Goal: Task Accomplishment & Management: Manage account settings

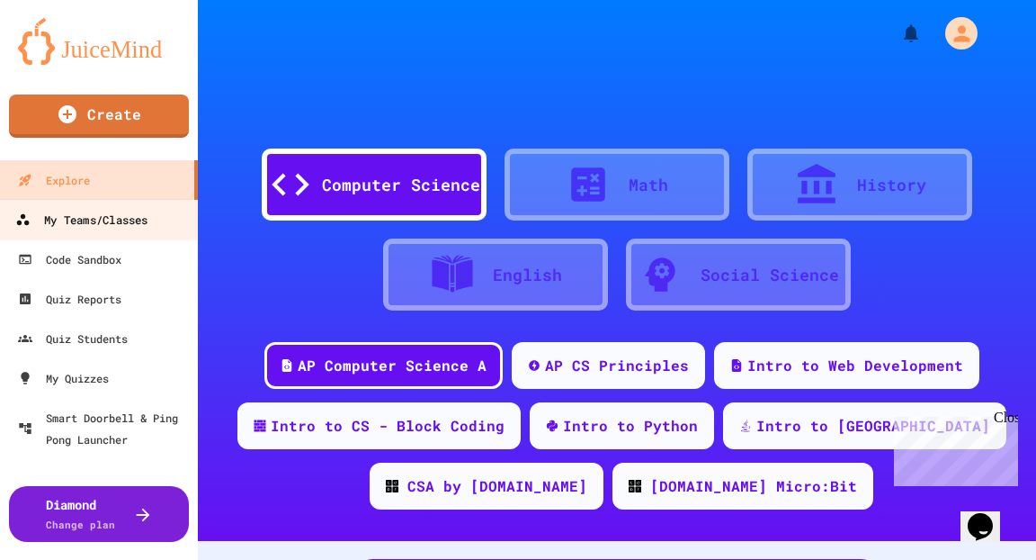
click at [93, 174] on div "My Teams/Classes" at bounding box center [81, 220] width 132 height 22
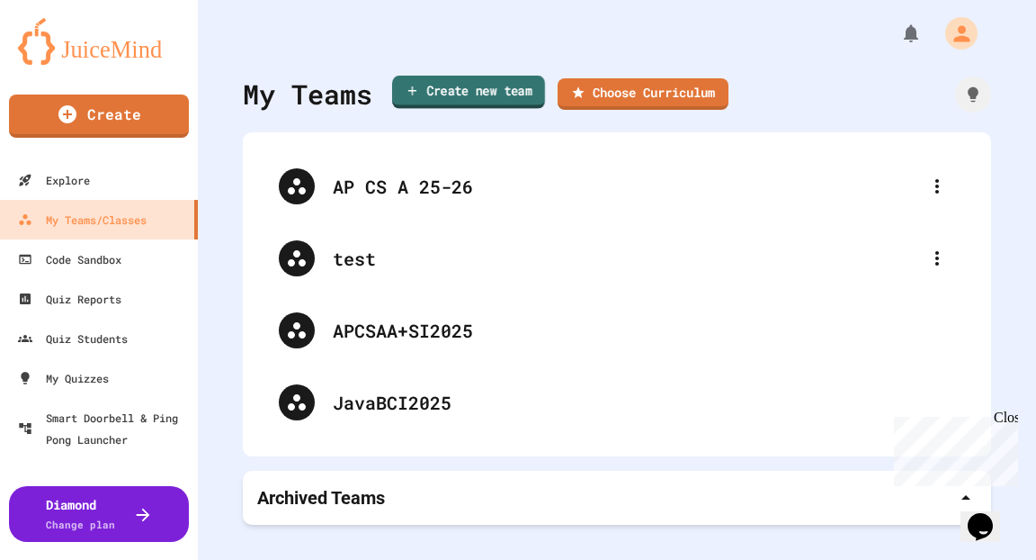
click at [323, 92] on link "Create new team" at bounding box center [468, 92] width 153 height 33
type input "**********"
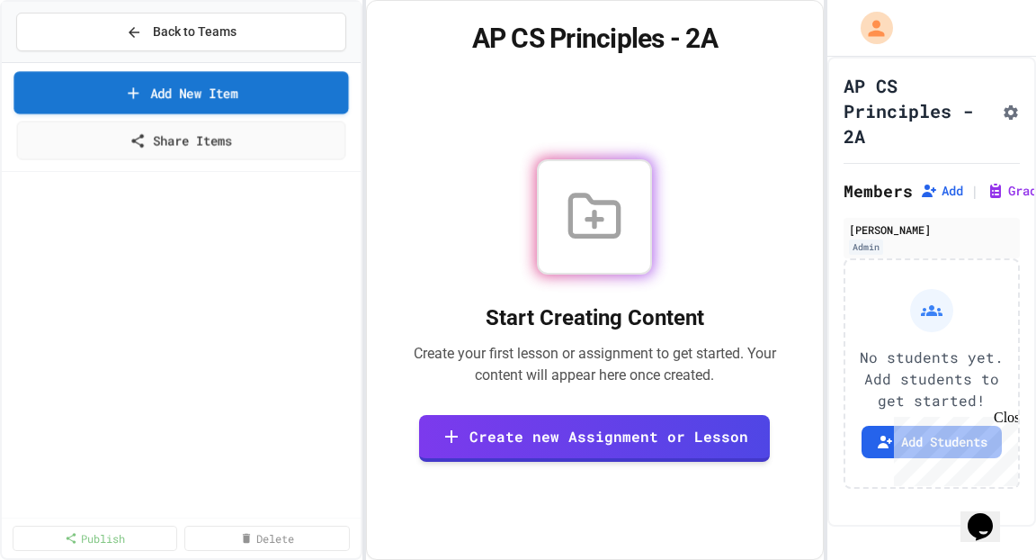
click at [183, 83] on link "Add New Item" at bounding box center [180, 92] width 335 height 42
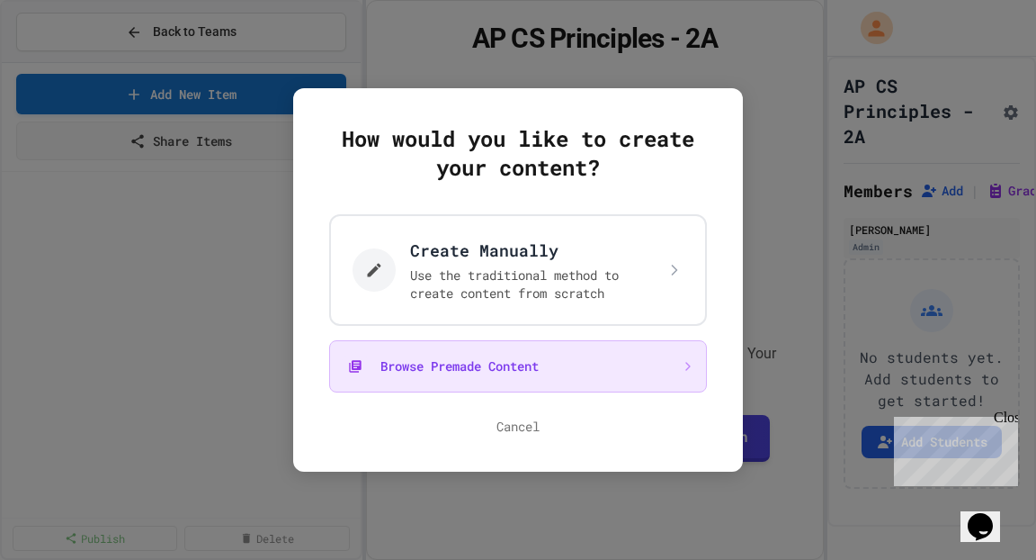
click at [323, 174] on button "Browse Premade Content" at bounding box center [518, 366] width 378 height 52
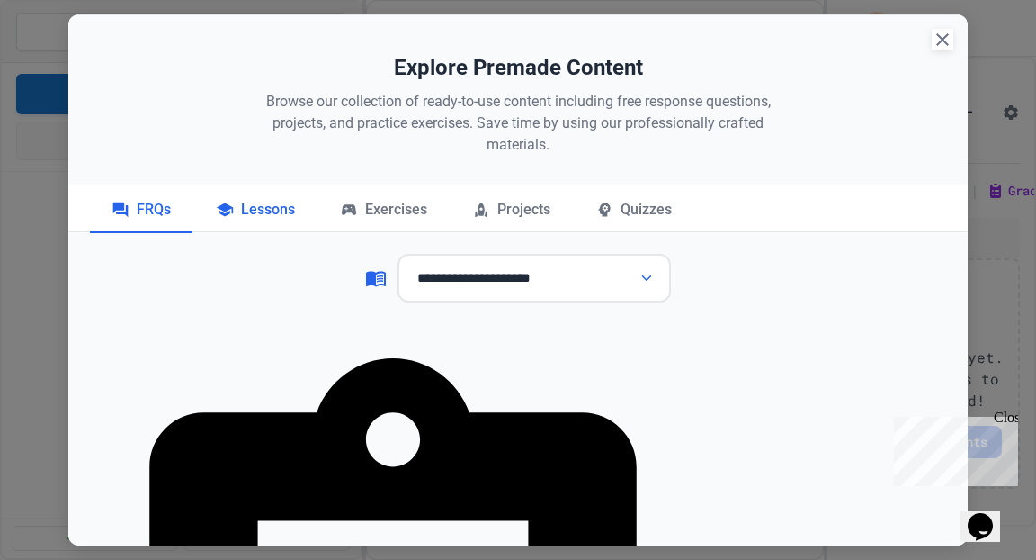
click at [251, 174] on div "Lessons" at bounding box center [255, 210] width 122 height 45
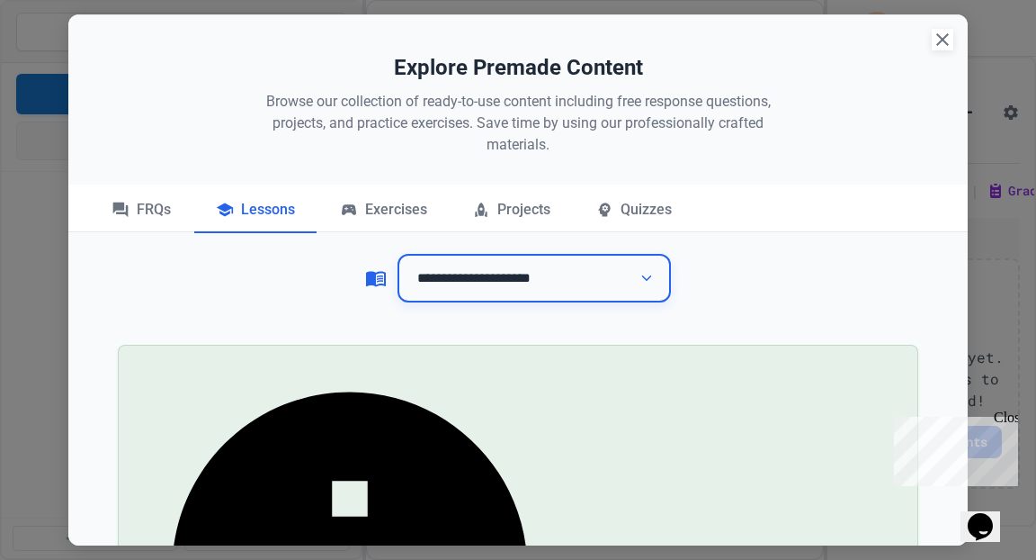
click at [323, 174] on select "**********" at bounding box center [535, 278] width 274 height 49
select select "*******"
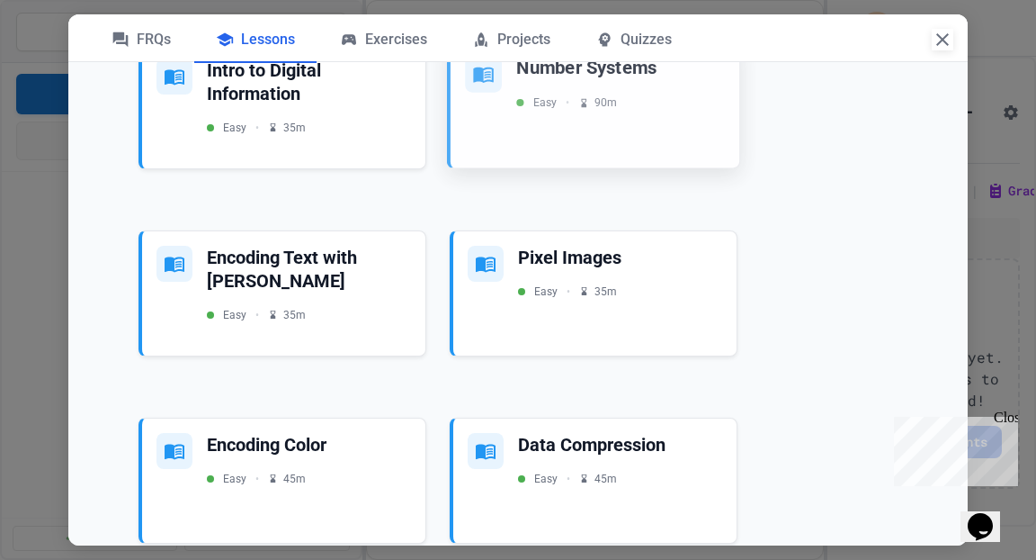
scroll to position [4268, 0]
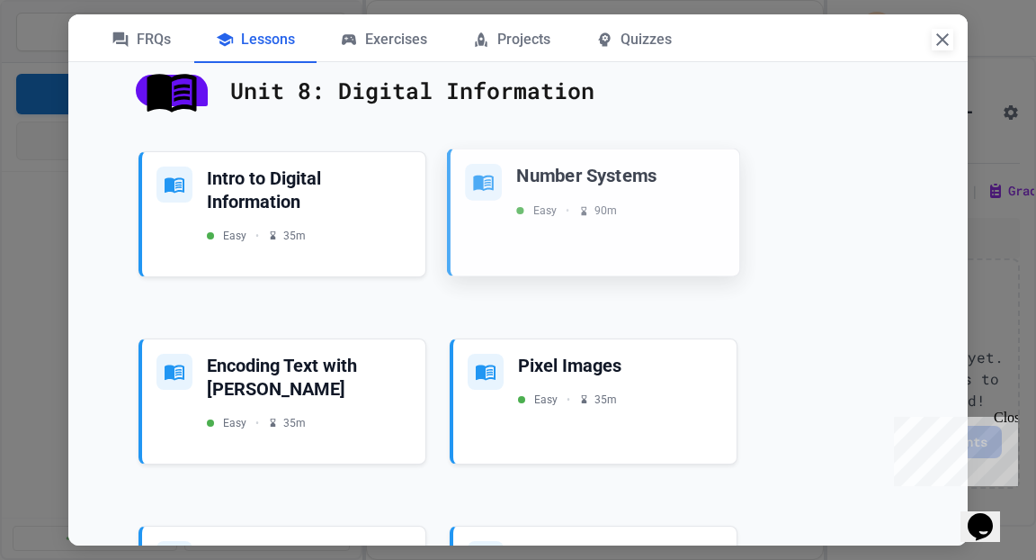
click at [323, 174] on div "Number Systems" at bounding box center [620, 175] width 209 height 24
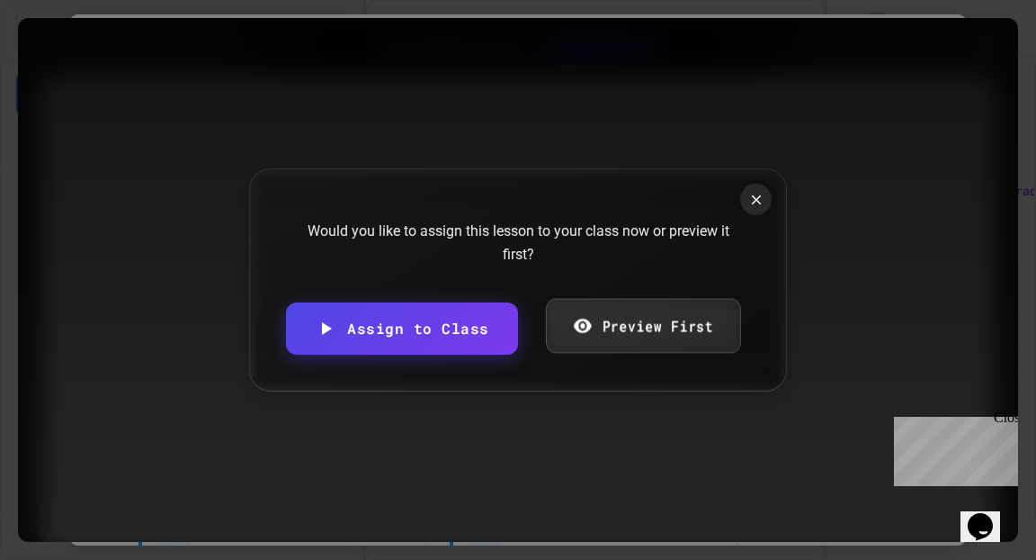
click at [323, 174] on link "Preview First" at bounding box center [643, 325] width 194 height 55
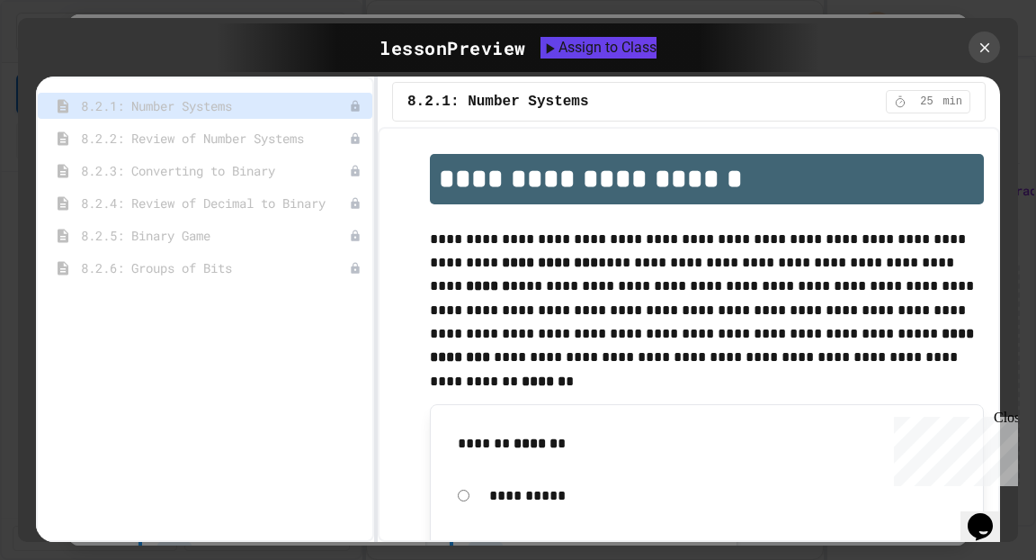
scroll to position [11, 0]
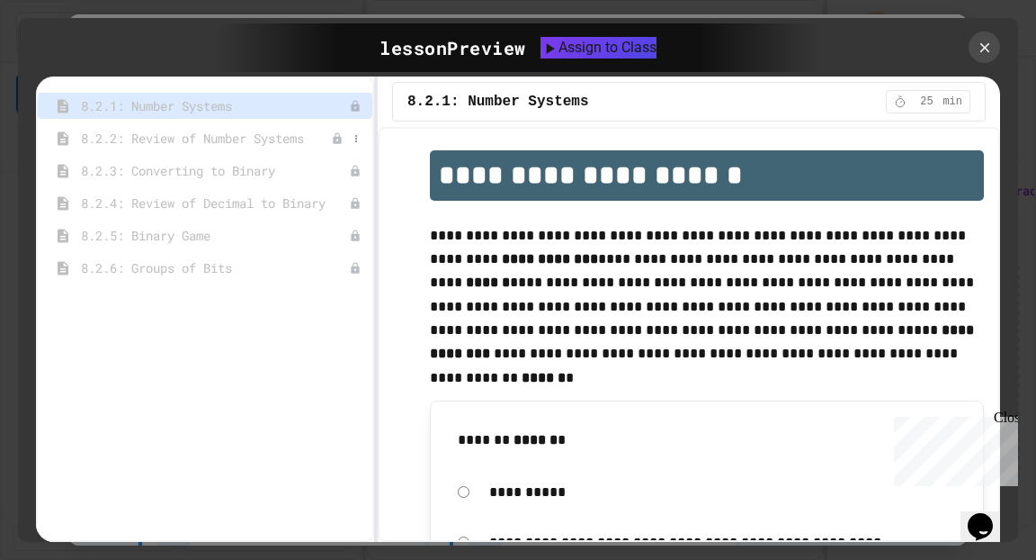
click at [185, 134] on span "8.2.2: Review of Number Systems" at bounding box center [206, 138] width 250 height 19
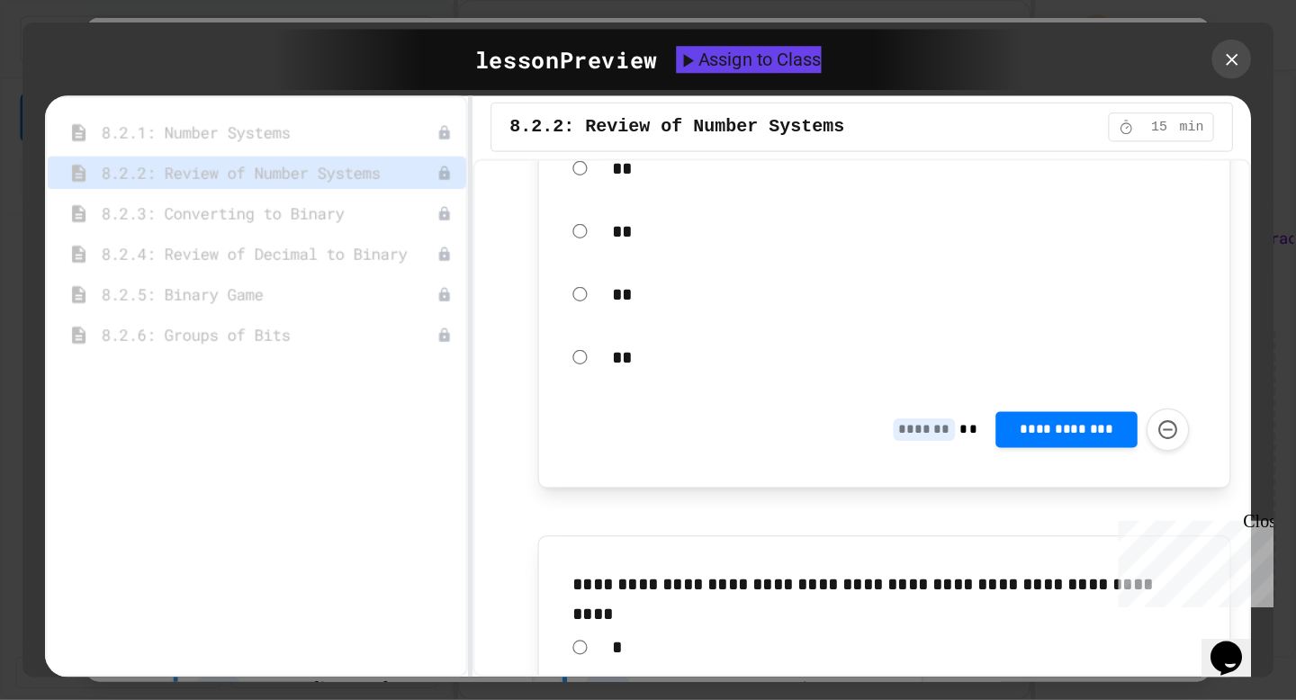
scroll to position [2399, 0]
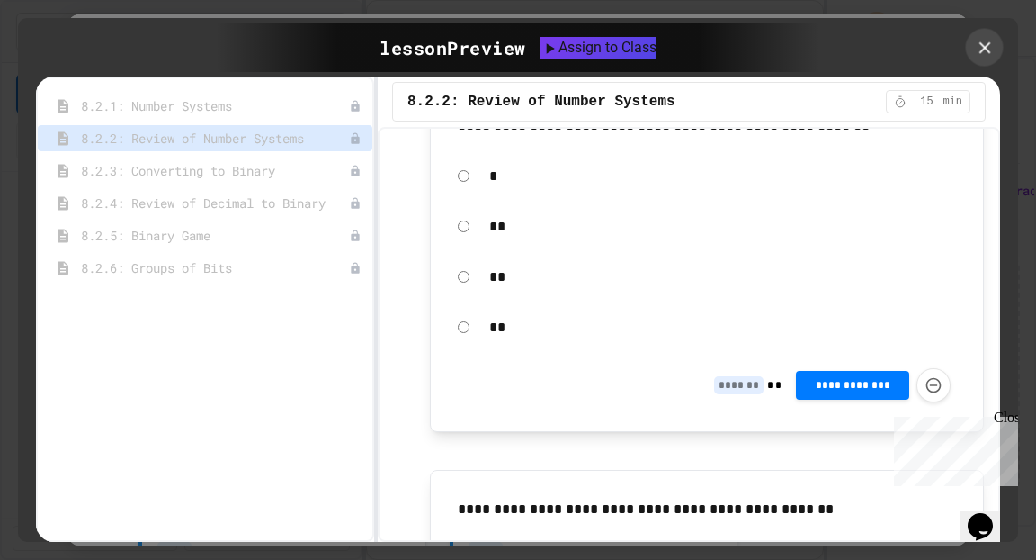
click at [323, 45] on icon at bounding box center [985, 47] width 12 height 12
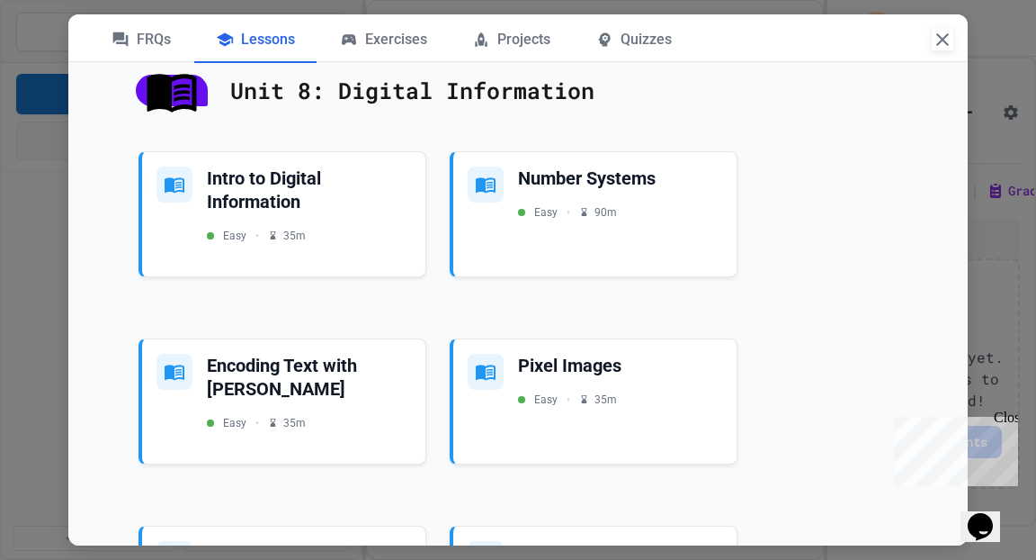
click at [323, 39] on icon "button" at bounding box center [943, 39] width 13 height 13
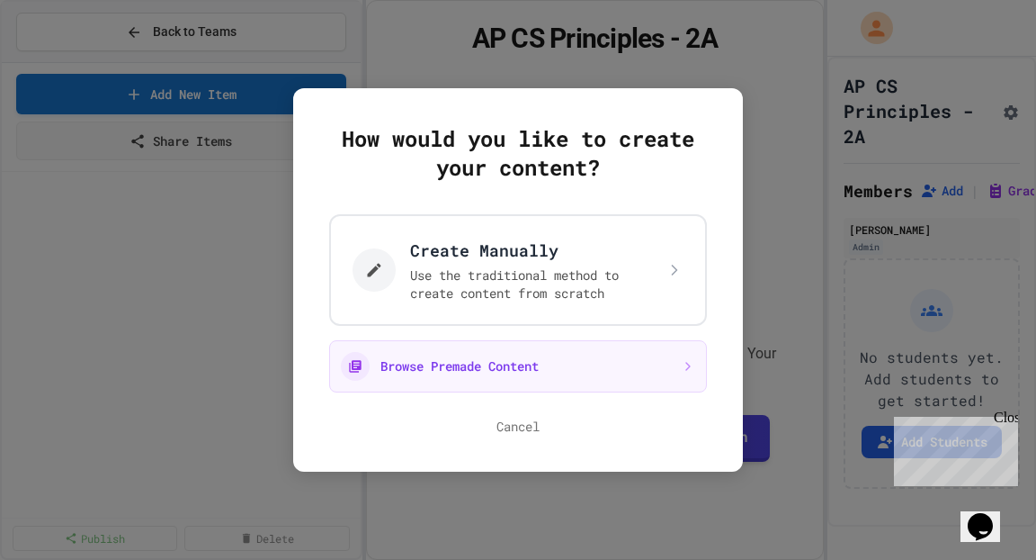
click at [323, 157] on div at bounding box center [518, 280] width 1036 height 560
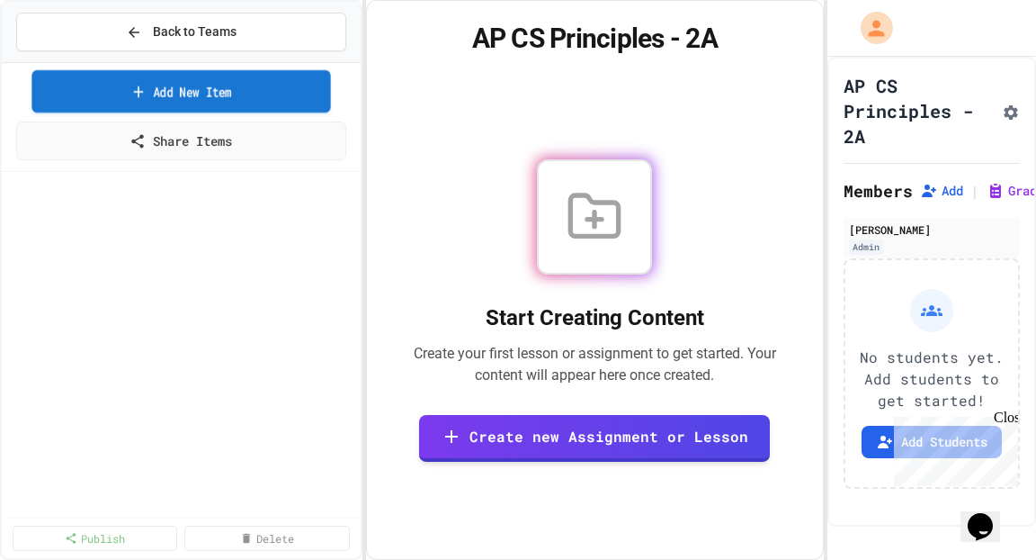
click at [258, 94] on link "Add New Item" at bounding box center [180, 91] width 299 height 42
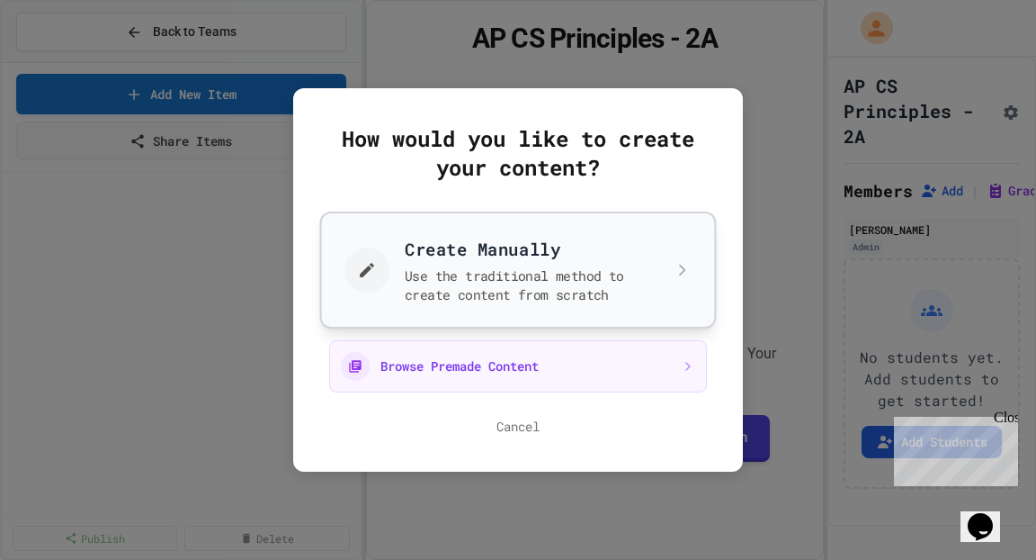
click at [323, 174] on button "Create Manually Use the traditional method to create content from scratch" at bounding box center [518, 269] width 397 height 117
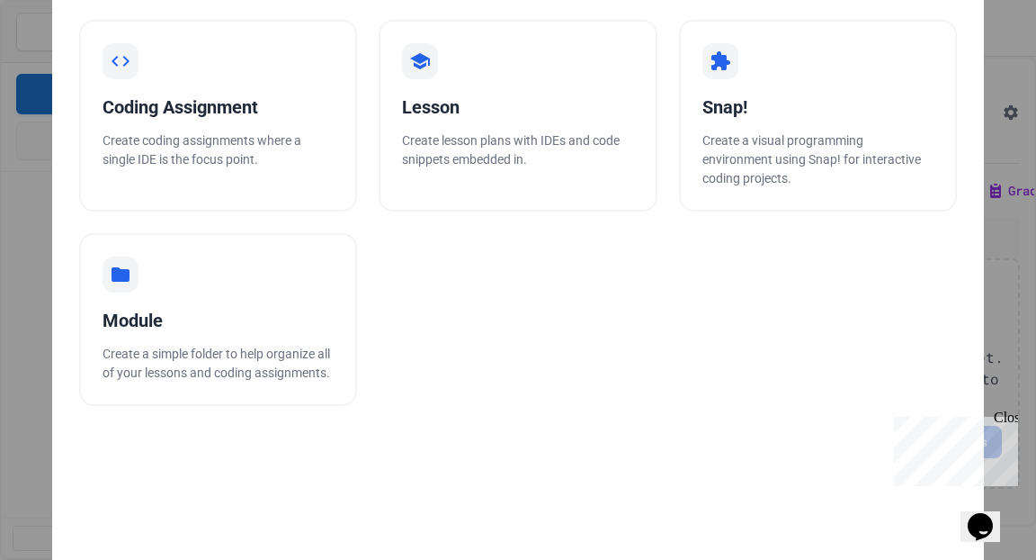
click at [33, 128] on div "Add a new item Coding Assignment Create coding assignments where a single IDE i…" at bounding box center [518, 280] width 1036 height 560
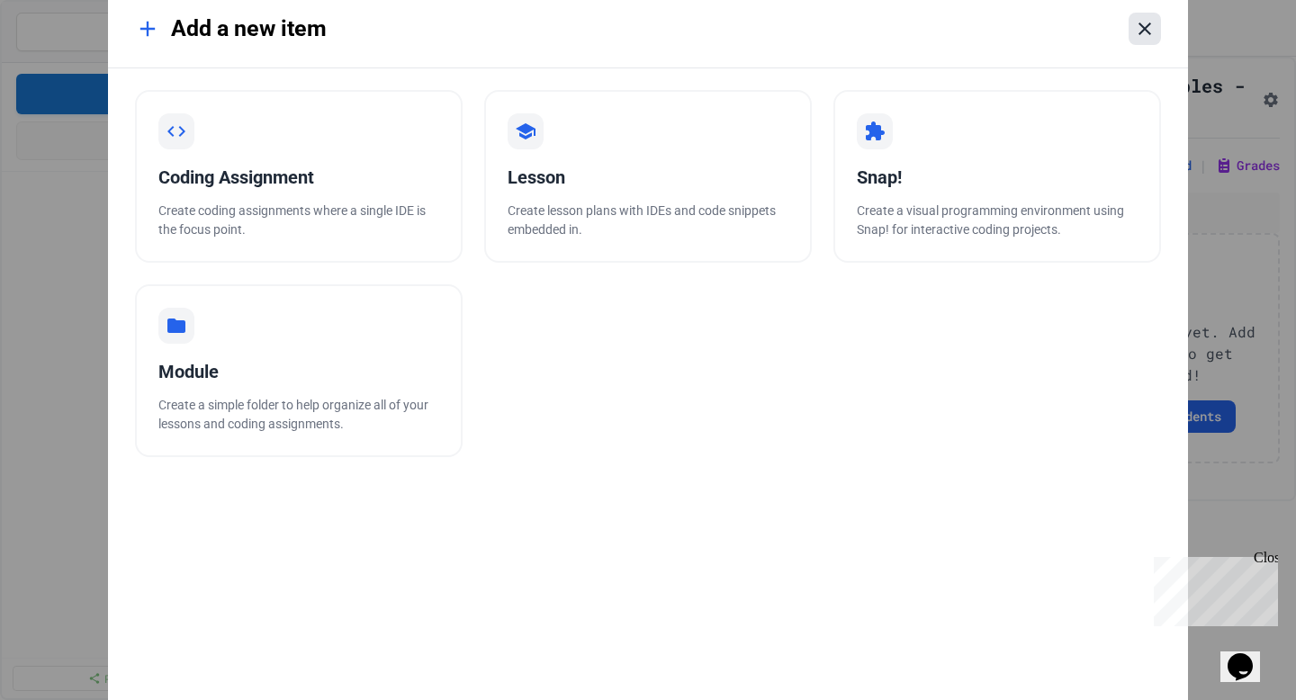
click at [323, 37] on icon at bounding box center [1145, 29] width 22 height 22
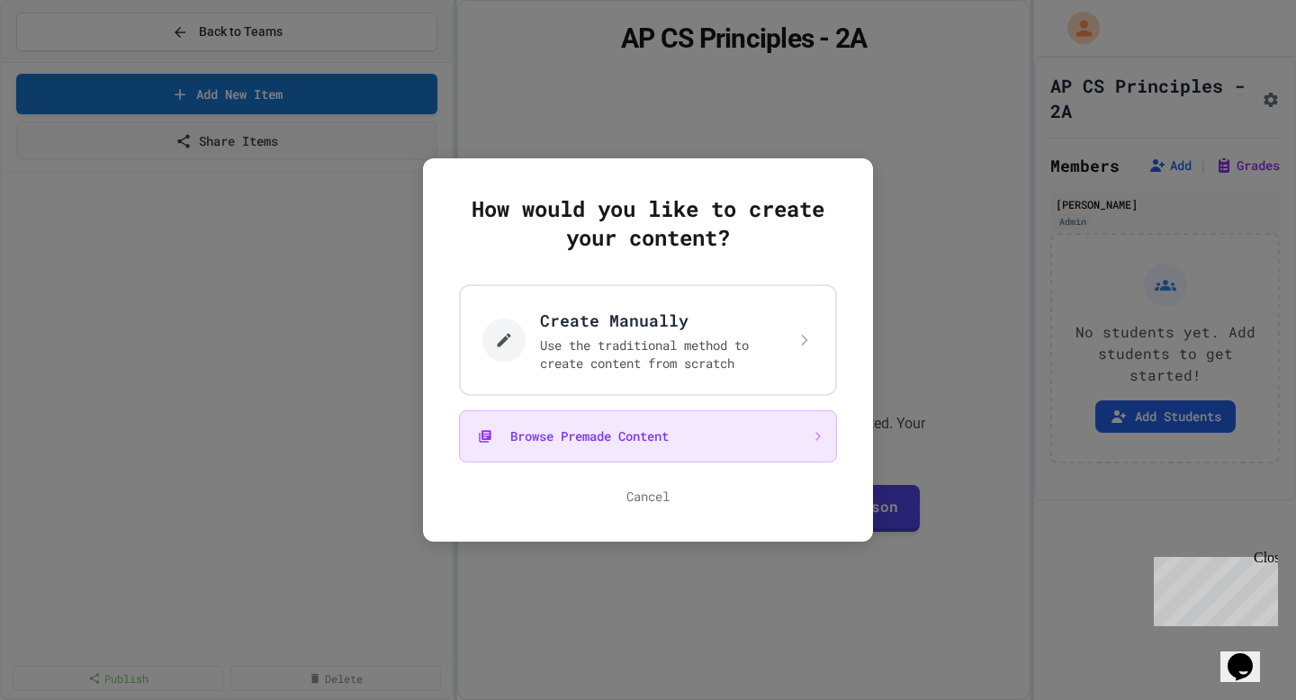
click at [323, 174] on button "Browse Premade Content" at bounding box center [648, 436] width 378 height 52
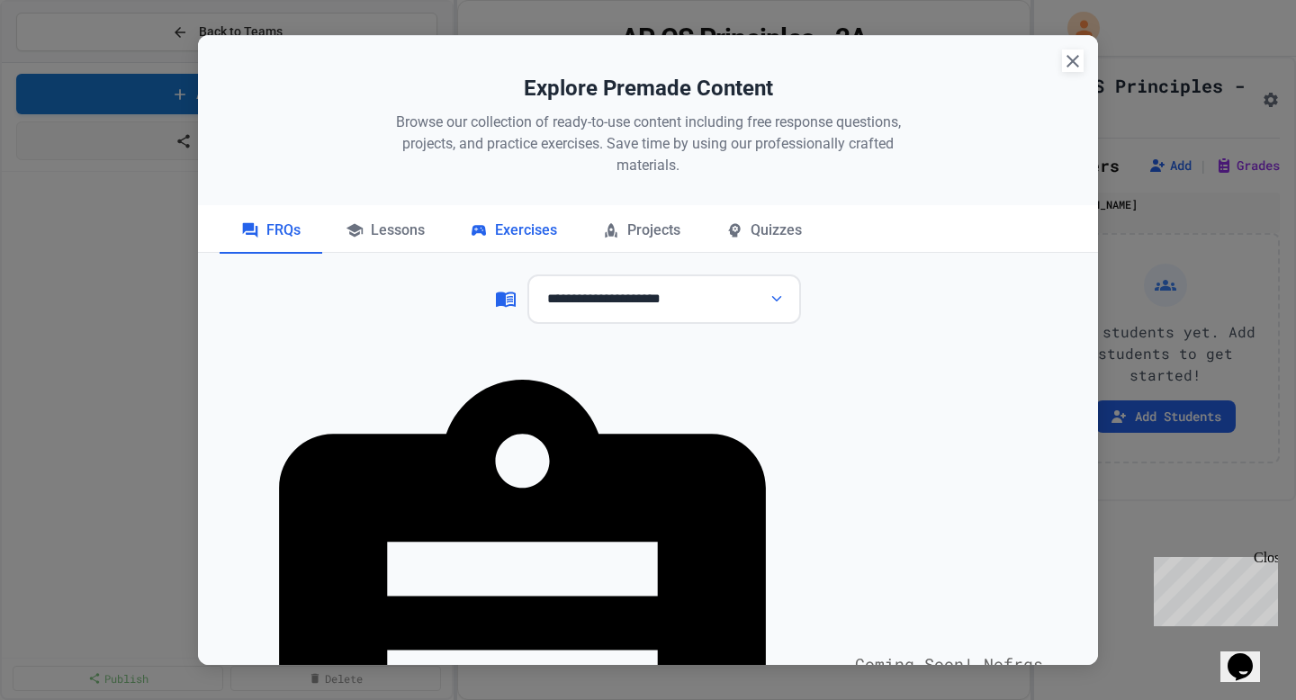
click at [323, 174] on div "Exercises" at bounding box center [513, 231] width 130 height 45
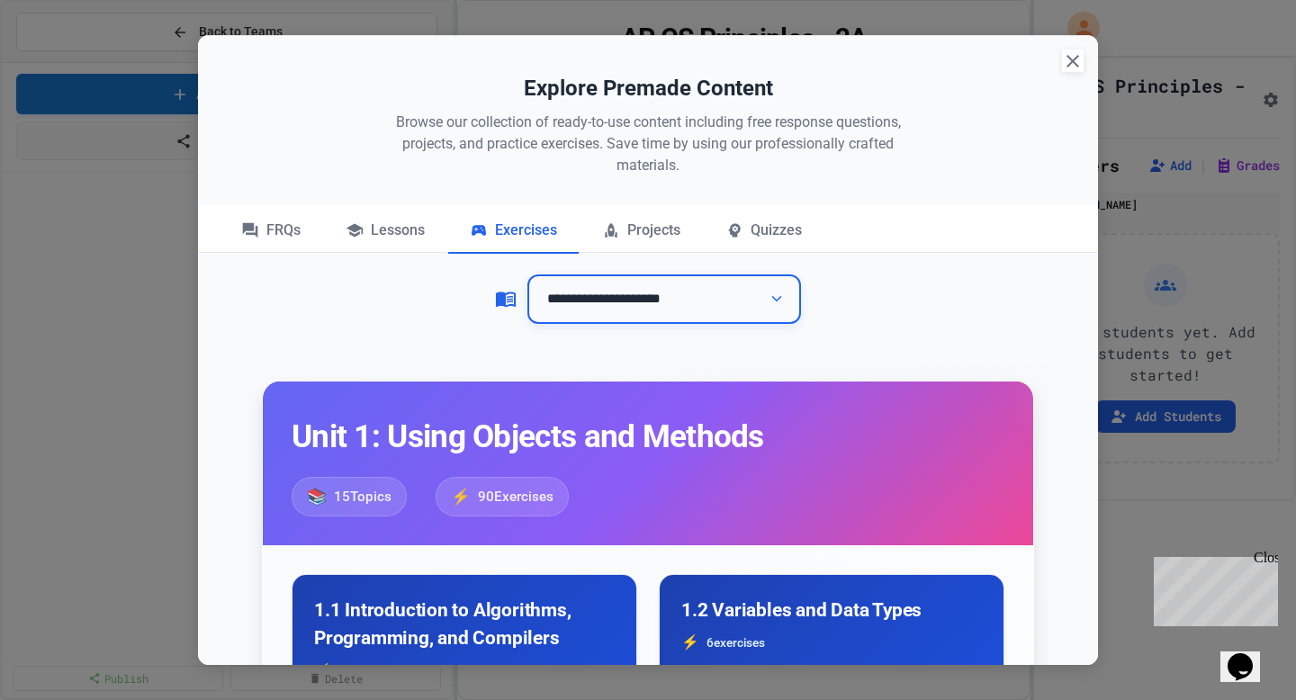
click at [323, 174] on select "**********" at bounding box center [664, 298] width 274 height 49
select select "*******"
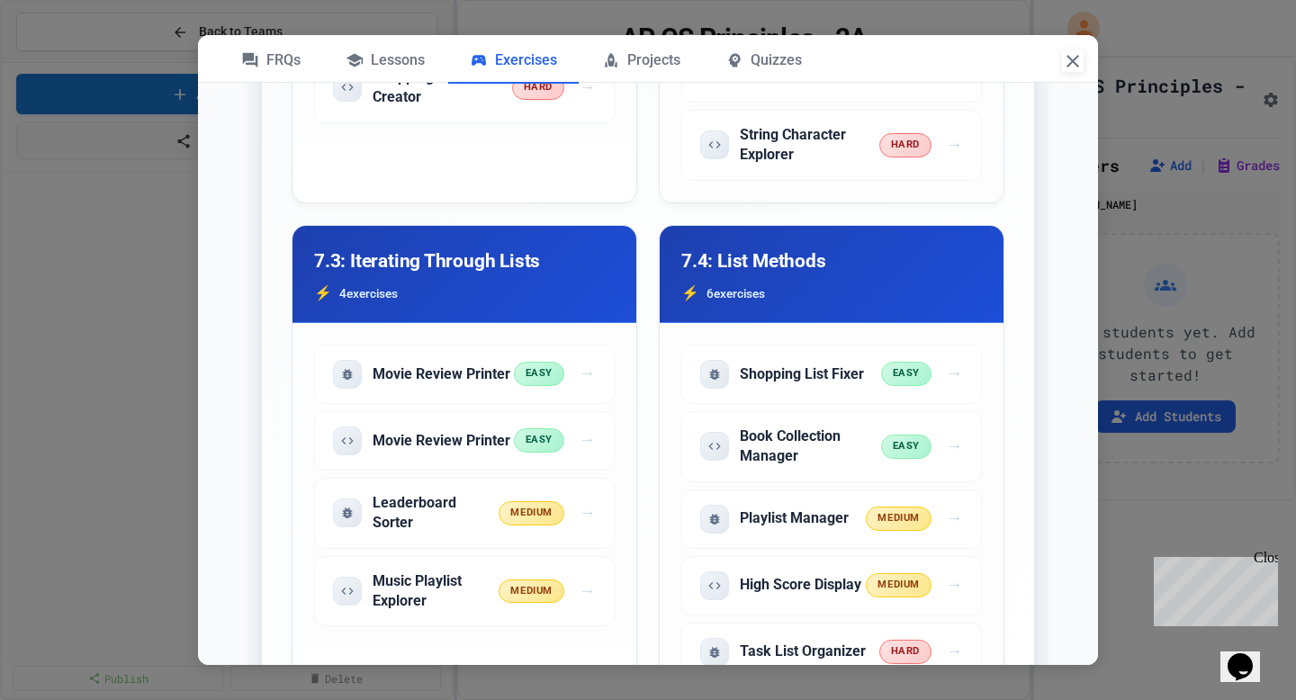
scroll to position [8729, 0]
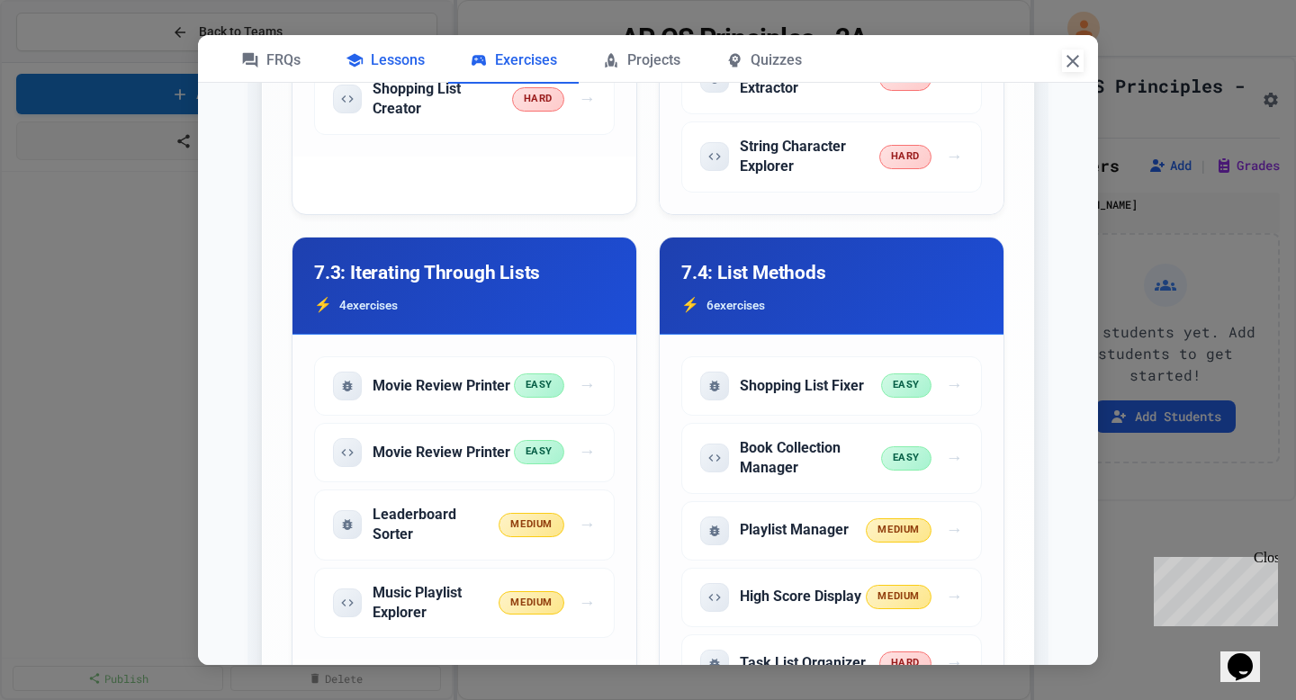
click at [323, 54] on div "Lessons" at bounding box center [385, 61] width 122 height 45
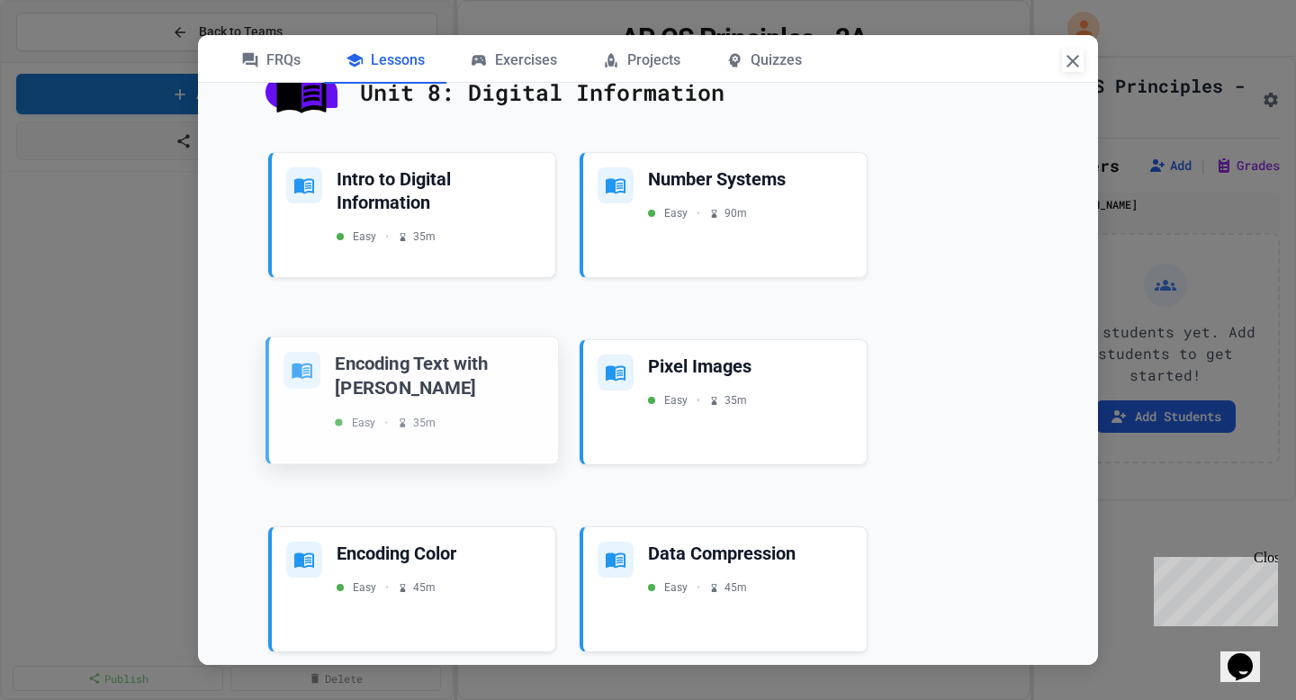
scroll to position [4284, 0]
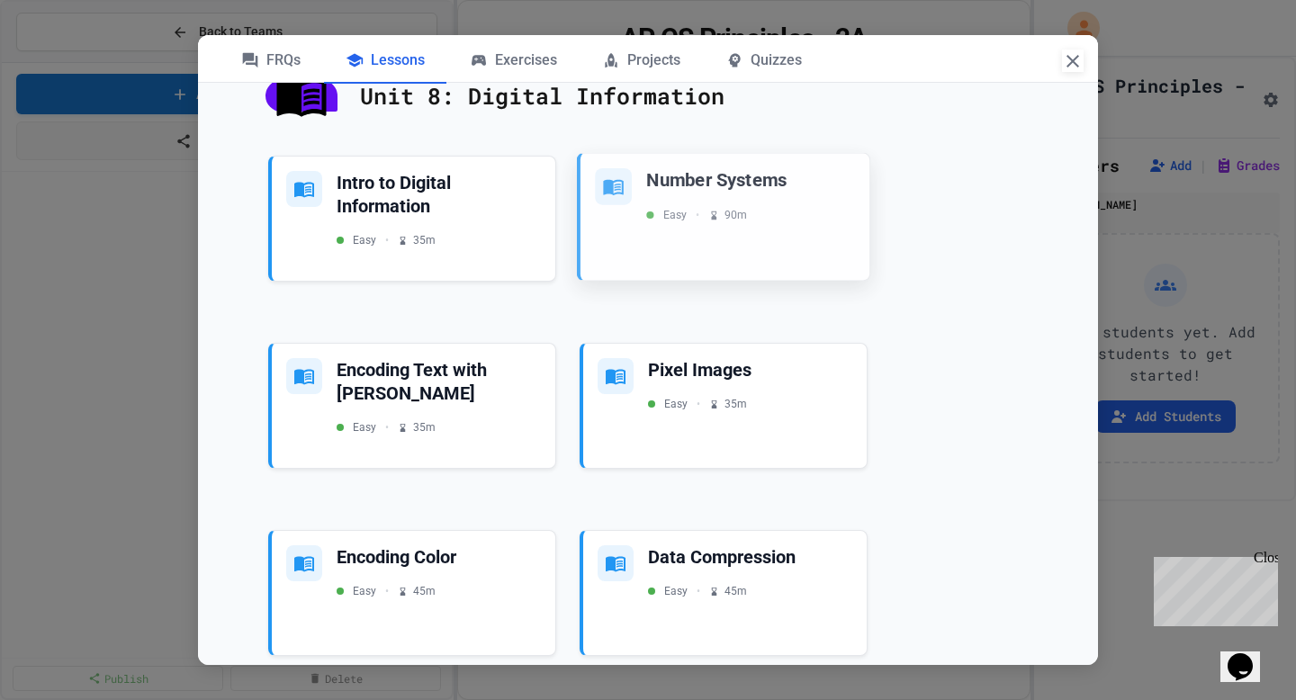
click at [323, 174] on div "Easy • 90 m" at bounding box center [750, 215] width 209 height 16
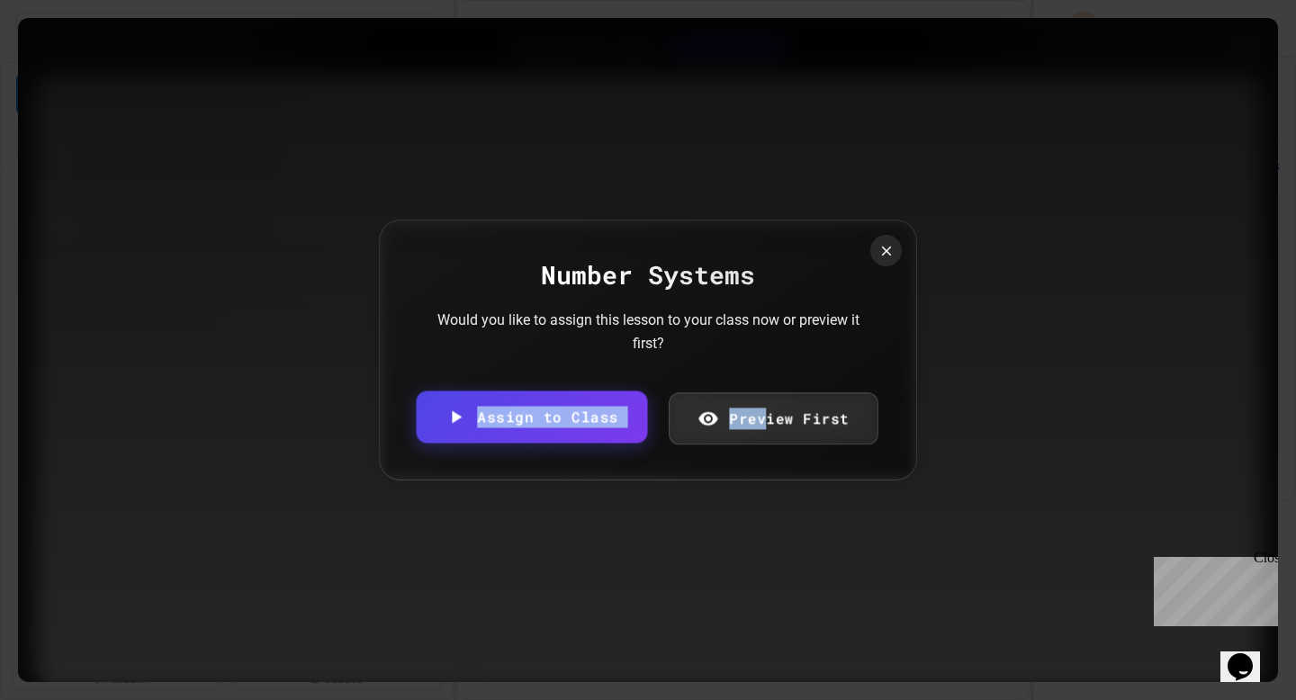
drag, startPoint x: 763, startPoint y: 399, endPoint x: 504, endPoint y: 363, distance: 261.6
click at [323, 174] on div "Number Systems Would you like to assign this lesson to your class now or previe…" at bounding box center [648, 350] width 538 height 260
click at [323, 174] on link "Assign to Class" at bounding box center [531, 415] width 226 height 55
